Goal: Task Accomplishment & Management: Complete application form

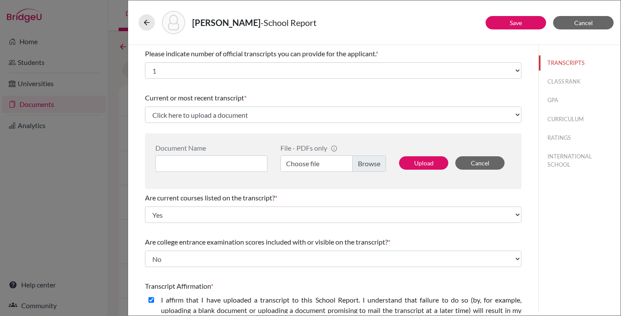
select select "1"
select select "0"
select select "1"
select select "0"
